Goal: Task Accomplishment & Management: Complete application form

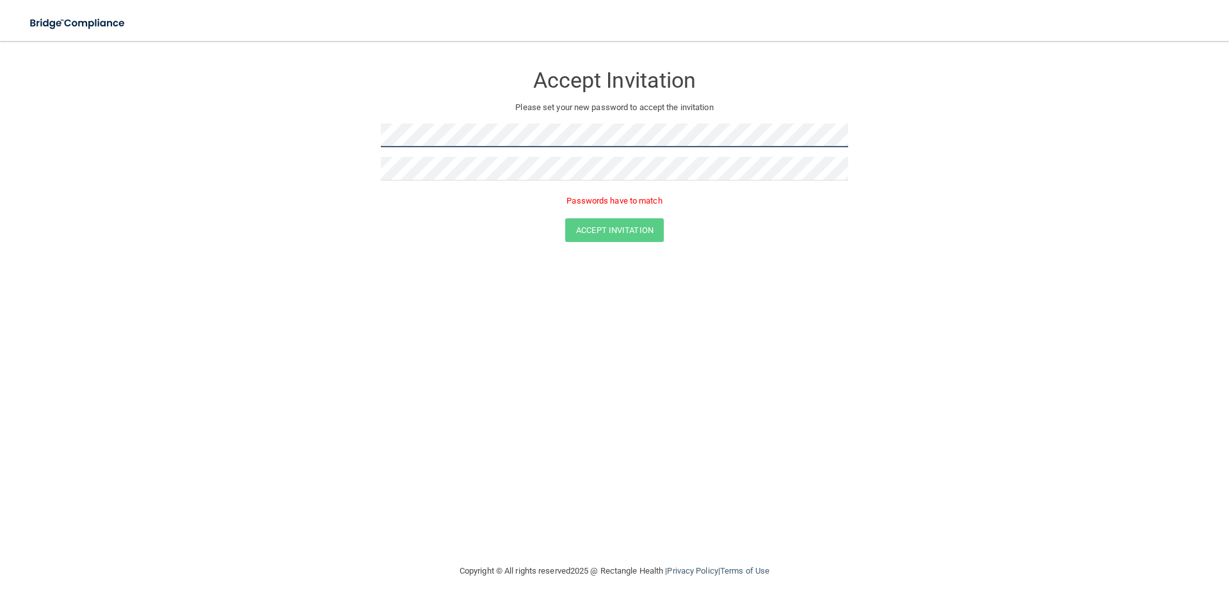
click at [379, 133] on form "Accept Invitation Please set your new password to accept the invitation Passwor…" at bounding box center [615, 156] width 1178 height 204
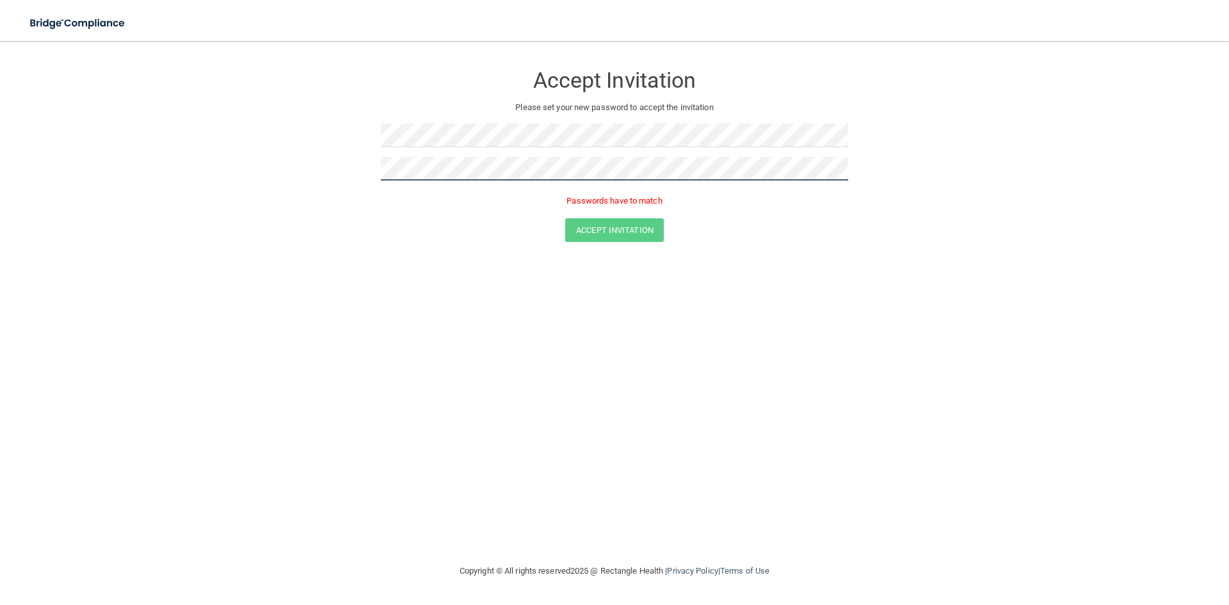
click at [338, 167] on form "Accept Invitation Please set your new password to accept the invitation Passwor…" at bounding box center [615, 156] width 1178 height 204
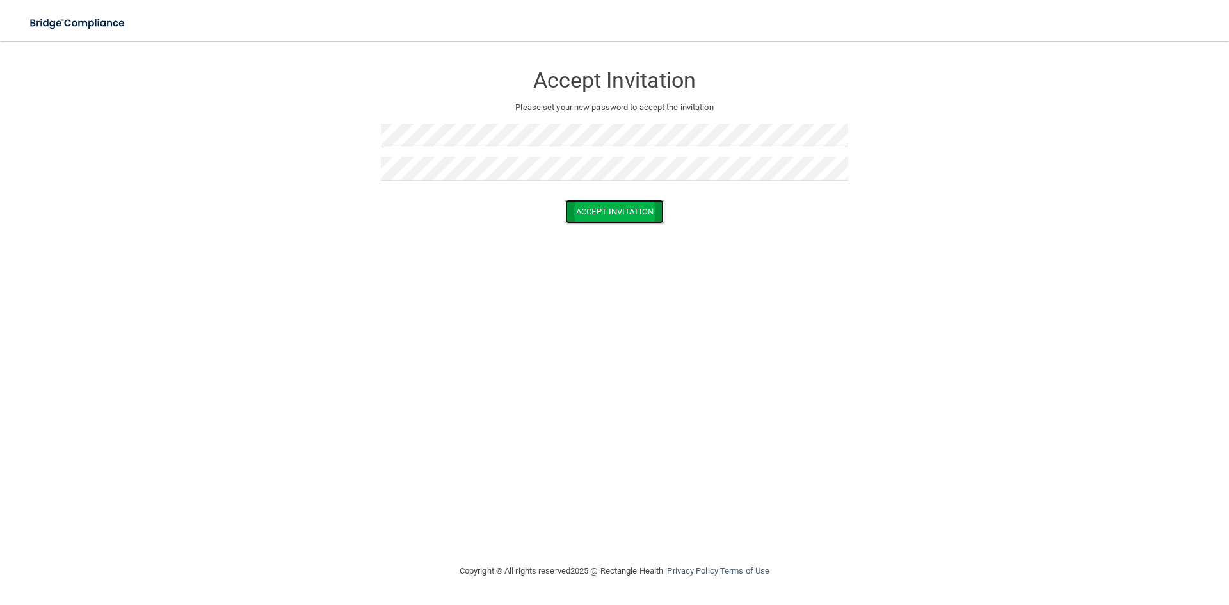
click at [609, 217] on button "Accept Invitation" at bounding box center [614, 212] width 99 height 24
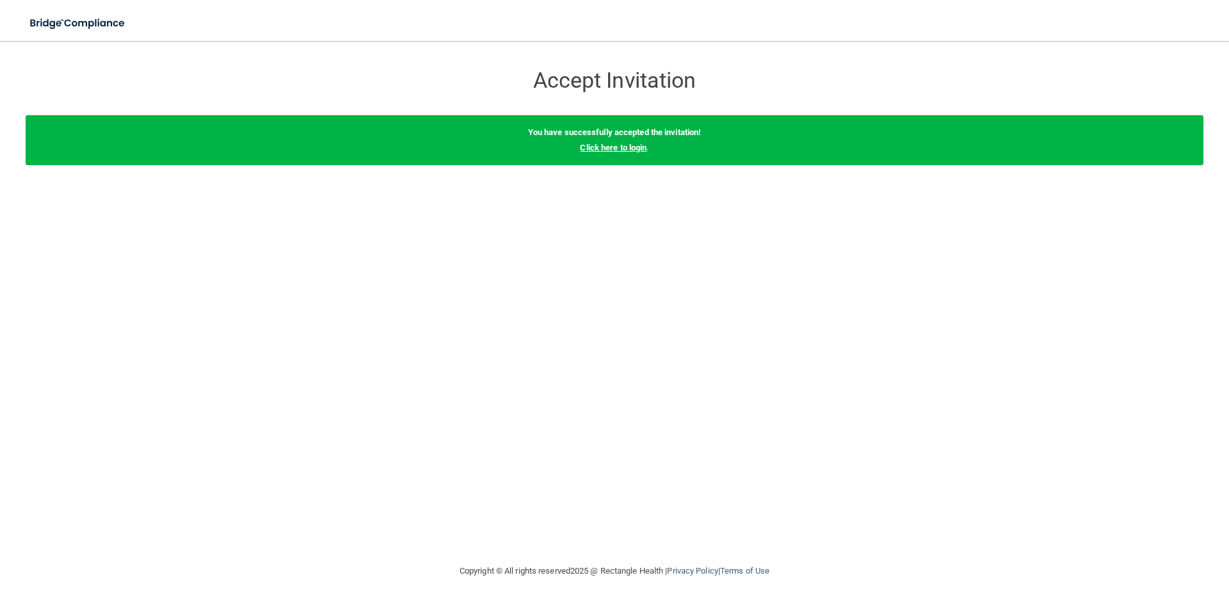
click at [609, 148] on link "Click here to login" at bounding box center [613, 148] width 67 height 10
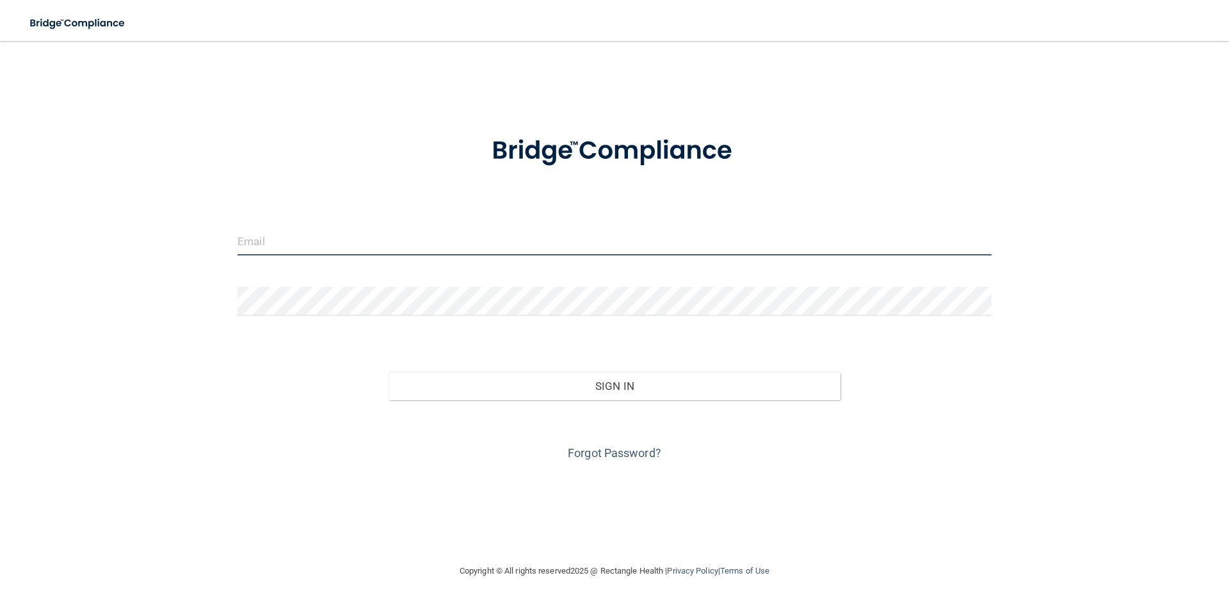
click at [325, 242] on input "email" at bounding box center [615, 241] width 754 height 29
type input "[EMAIL_ADDRESS][DOMAIN_NAME]"
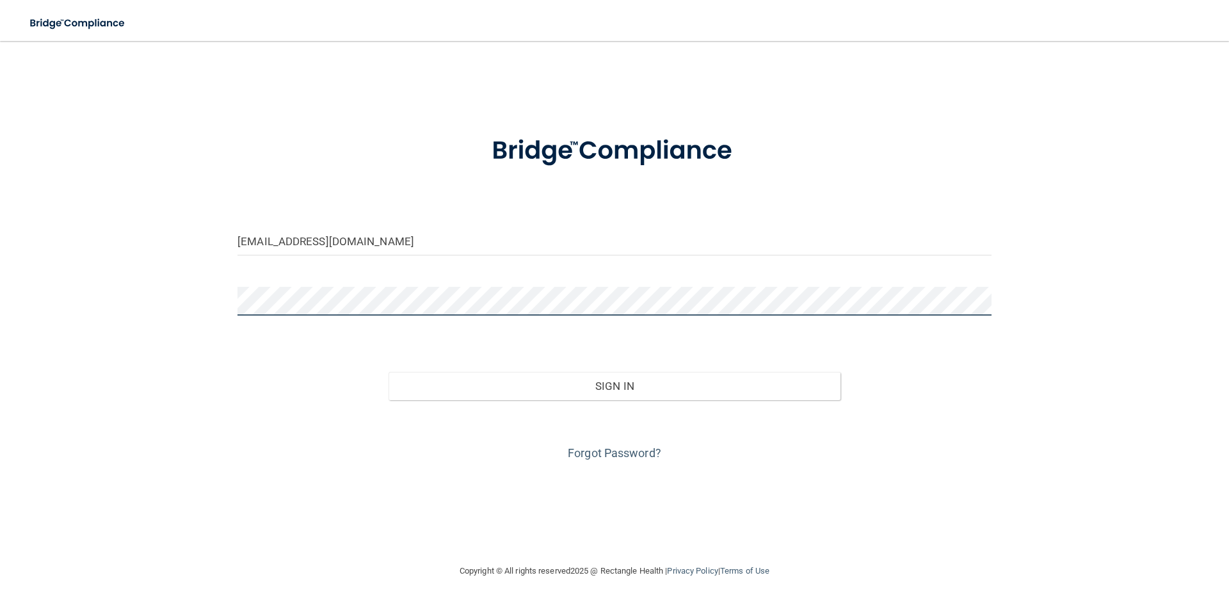
click at [389, 372] on button "Sign In" at bounding box center [615, 386] width 453 height 28
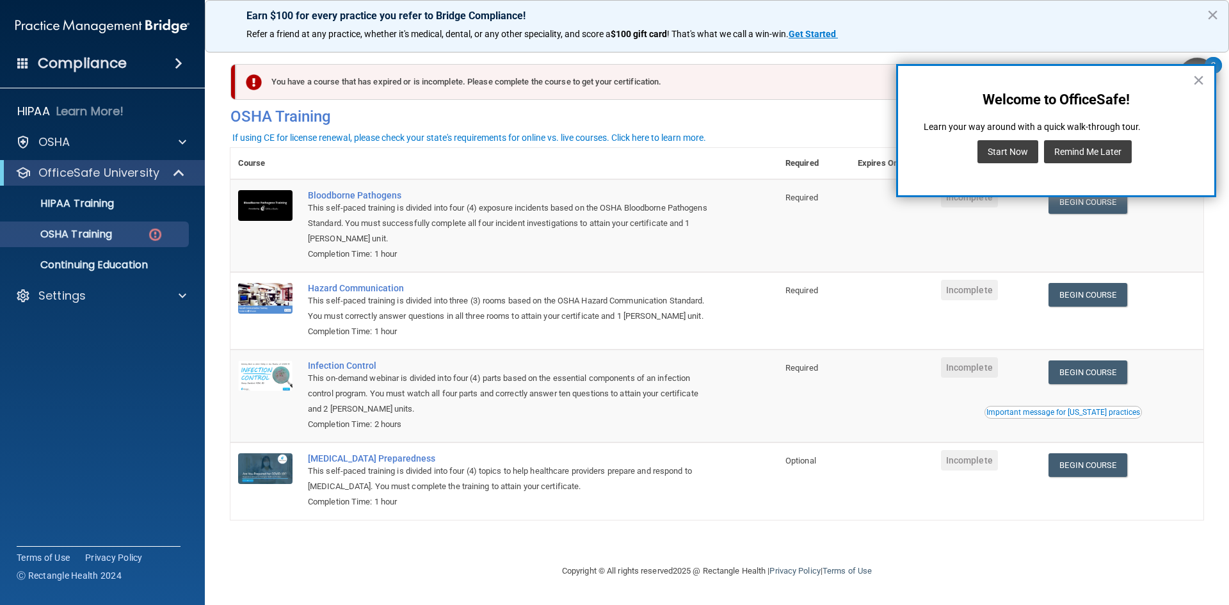
click at [1074, 153] on button "Remind Me Later" at bounding box center [1088, 151] width 88 height 23
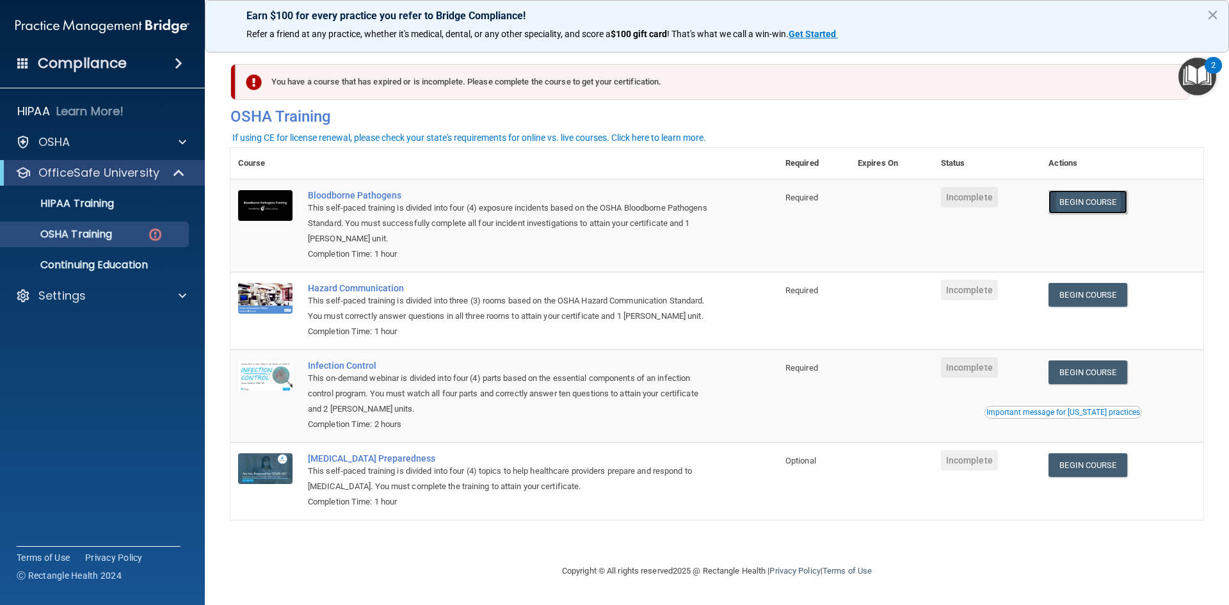
click at [1071, 204] on link "Begin Course" at bounding box center [1088, 202] width 78 height 24
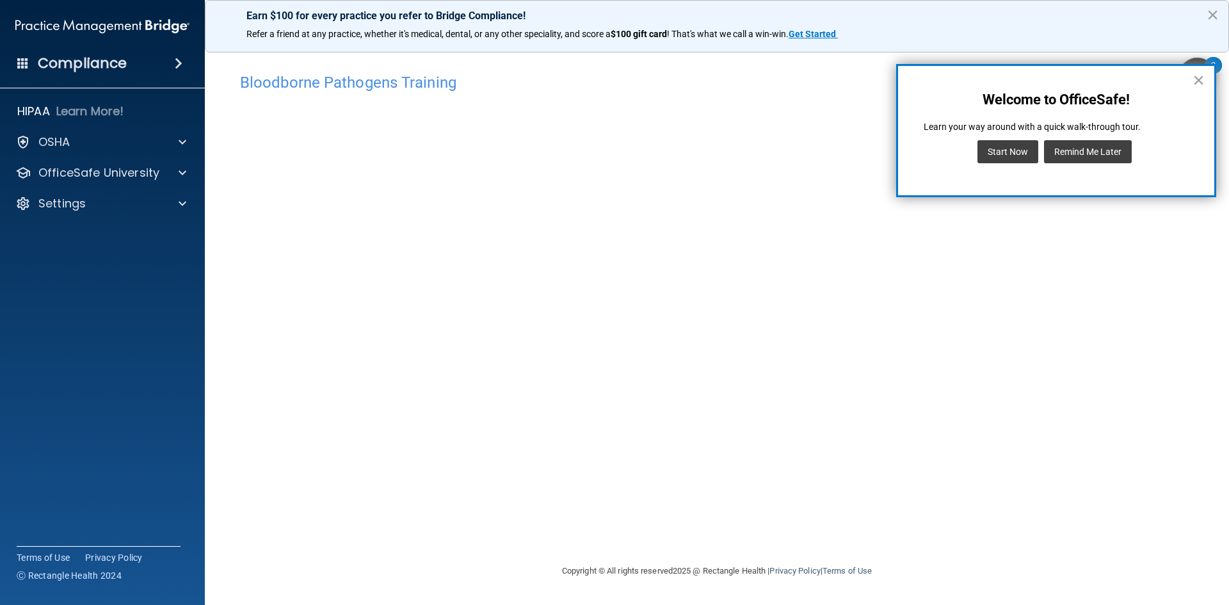
click at [1087, 154] on button "Remind Me Later" at bounding box center [1088, 151] width 88 height 23
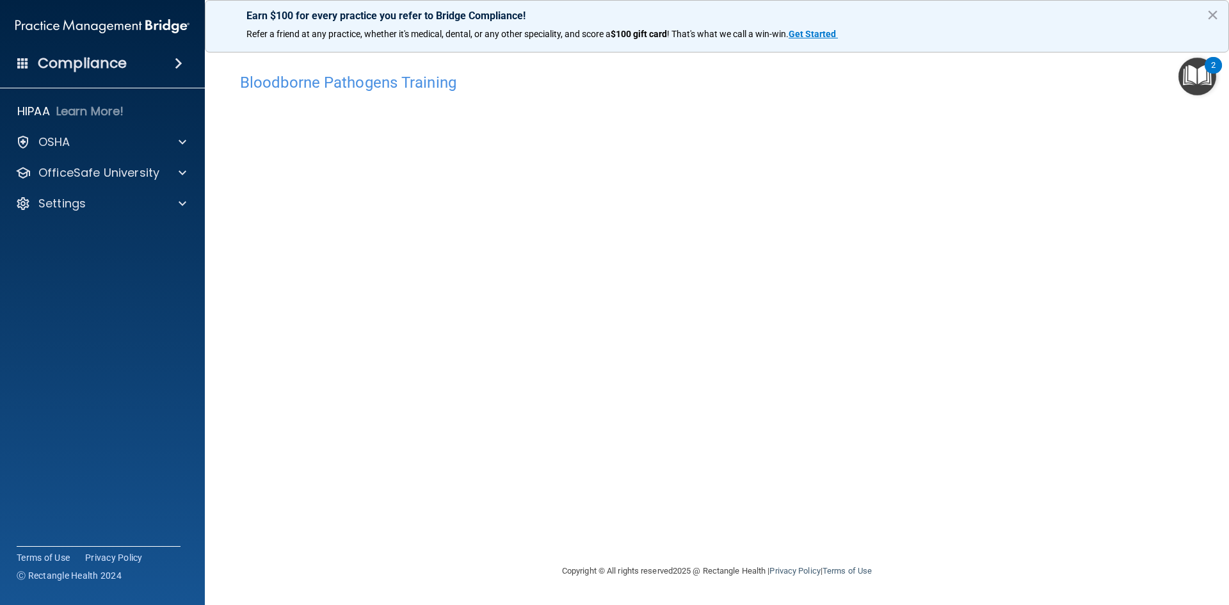
click at [504, 500] on div "Bloodborne Pathogens Training This course doesn’t expire until . Are you sure y…" at bounding box center [716, 315] width 973 height 497
